Goal: Task Accomplishment & Management: Use online tool/utility

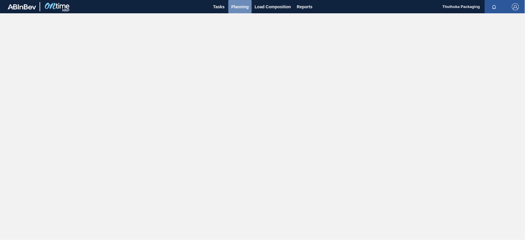
click at [239, 6] on span "Planning" at bounding box center [240, 6] width 17 height 7
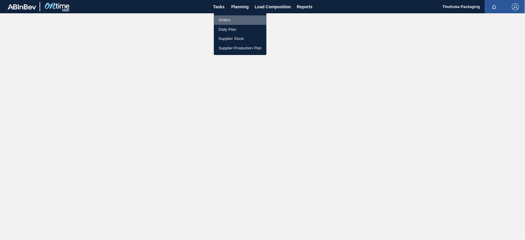
click at [229, 19] on li "Orders" at bounding box center [240, 19] width 53 height 9
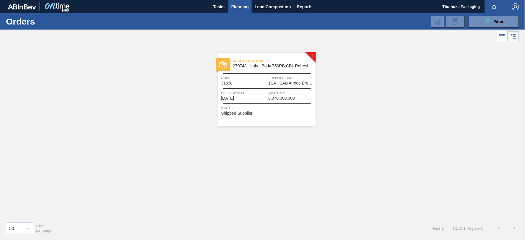
click at [277, 66] on span "279748 - Label Body 750RB CBL Refresh" at bounding box center [272, 66] width 78 height 4
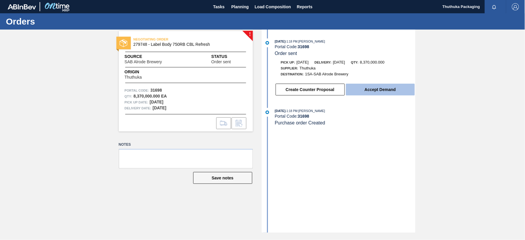
click at [373, 91] on button "Accept Demand" at bounding box center [380, 90] width 69 height 12
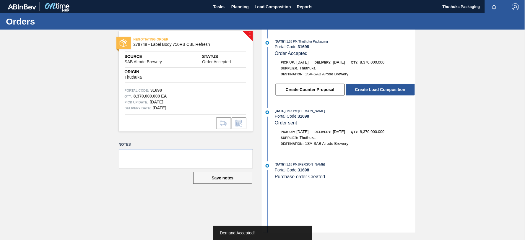
click at [373, 91] on button "Create Load Composition" at bounding box center [380, 90] width 69 height 12
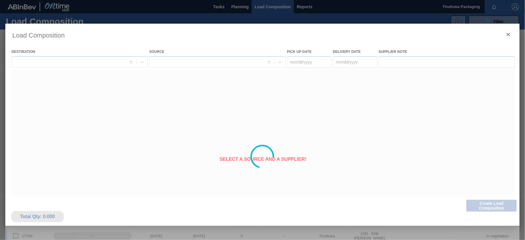
type Date "[DATE]"
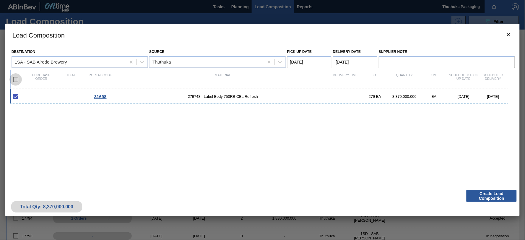
click at [15, 79] on input "checkbox" at bounding box center [15, 79] width 12 height 12
checkbox input "true"
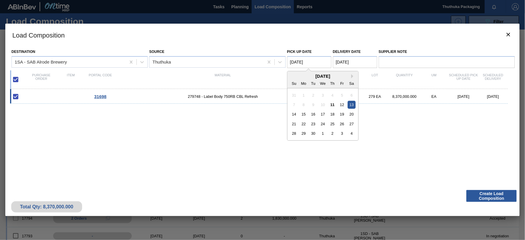
click at [315, 61] on Date "[DATE]" at bounding box center [309, 62] width 44 height 12
click at [333, 104] on div "11" at bounding box center [333, 105] width 8 height 8
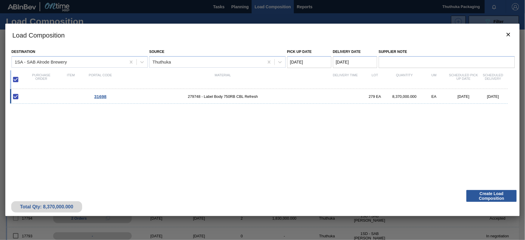
type Date "[DATE]"
click at [344, 60] on Date "[DATE]" at bounding box center [355, 62] width 44 height 12
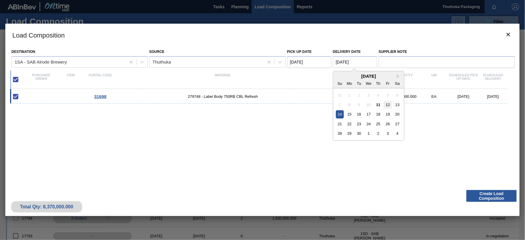
click at [389, 104] on div "12" at bounding box center [388, 105] width 8 height 8
type Date "[DATE]"
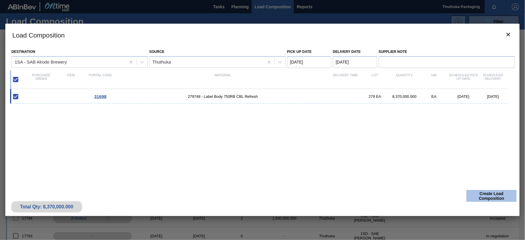
click at [473, 197] on button "Create Load Composition" at bounding box center [492, 196] width 50 height 12
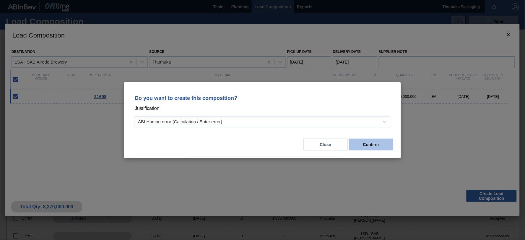
click at [370, 144] on button "Confirm" at bounding box center [371, 145] width 44 height 12
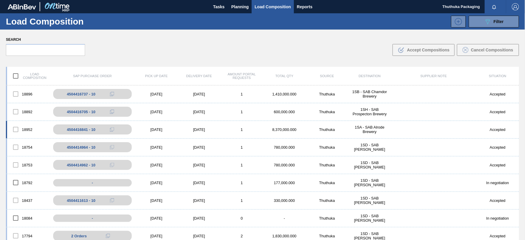
click at [376, 128] on div "1SA - SAB Alrode Brewery" at bounding box center [370, 129] width 43 height 9
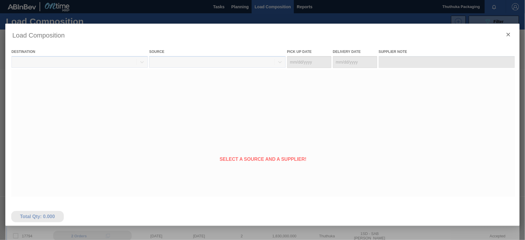
type Date "[DATE]"
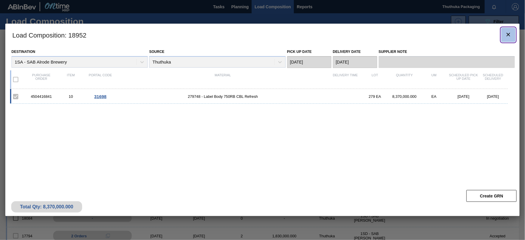
click at [509, 34] on icon "botão de ícone" at bounding box center [509, 35] width 4 height 4
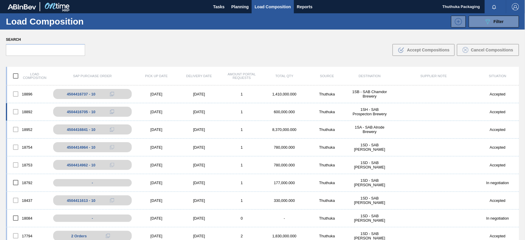
click at [373, 113] on div "1SH - SAB Prospecton Brewery" at bounding box center [370, 111] width 43 height 9
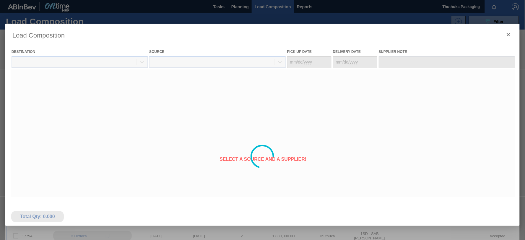
type Date "[DATE]"
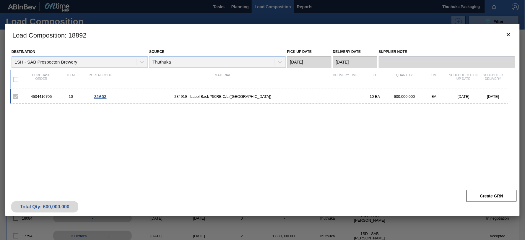
click at [32, 96] on div "4504416705" at bounding box center [42, 96] width 30 height 4
copy div "4504416705"
click at [512, 32] on icon "botão de ícone" at bounding box center [508, 34] width 7 height 7
